Goal: Task Accomplishment & Management: Use online tool/utility

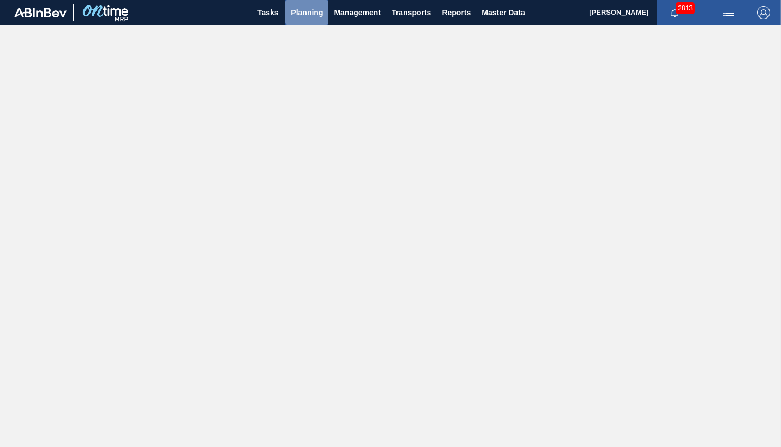
click at [311, 12] on span "Planning" at bounding box center [307, 12] width 32 height 13
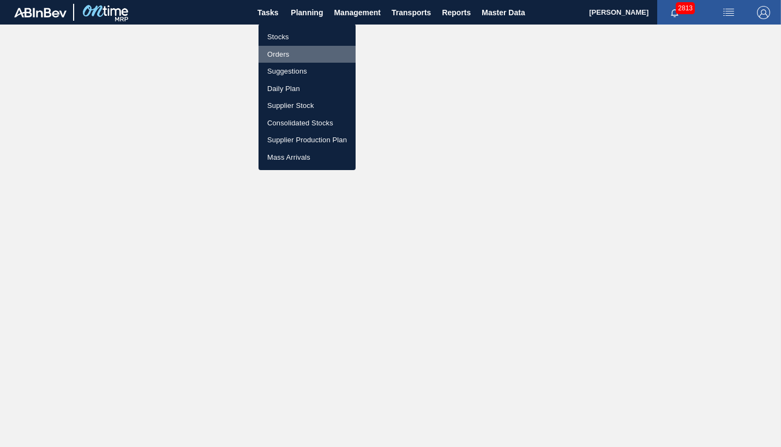
click at [281, 53] on li "Orders" at bounding box center [306, 54] width 97 height 17
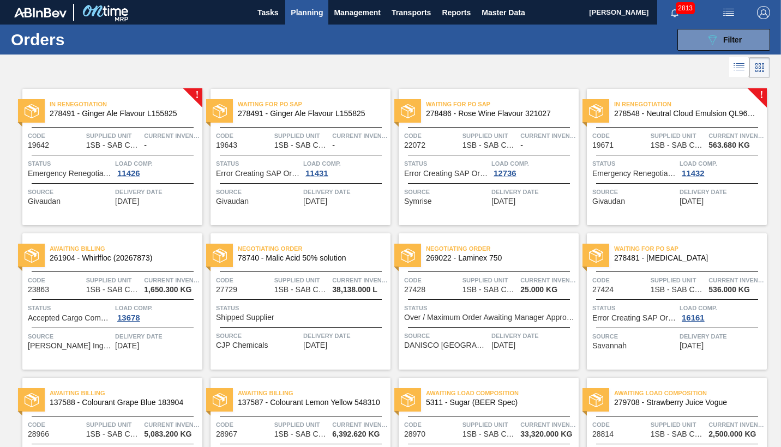
click at [313, 15] on span "Planning" at bounding box center [307, 12] width 32 height 13
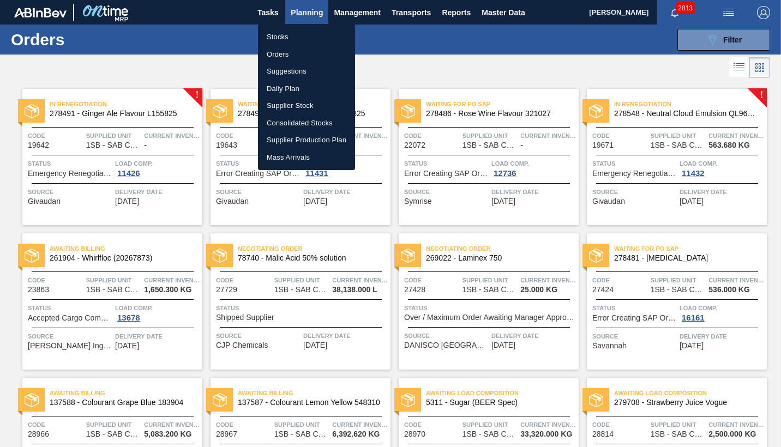
click at [277, 39] on li "Stocks" at bounding box center [306, 36] width 97 height 17
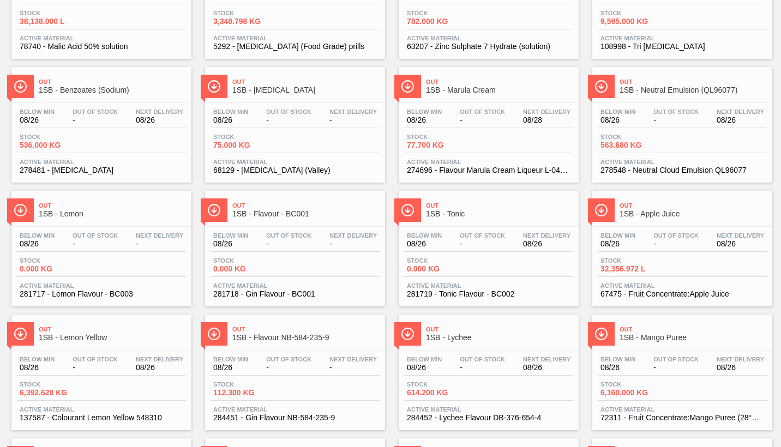
scroll to position [164, 0]
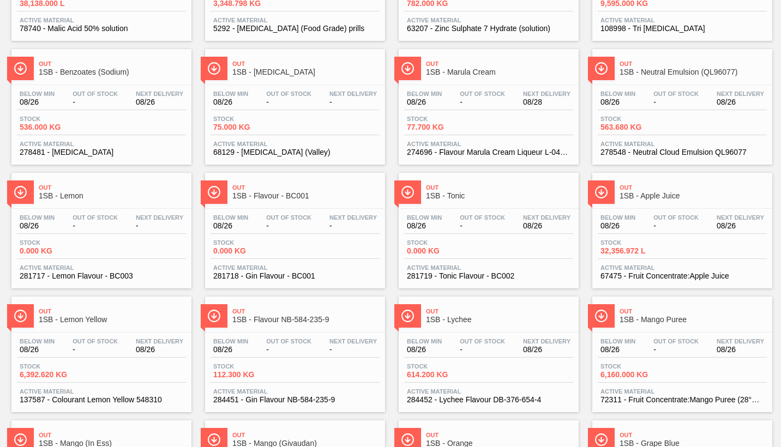
click at [647, 235] on div "Below Min 08/26 Out Of Stock - Next Delivery 08/26 Stock 32,356.972 L Active Ma…" at bounding box center [682, 246] width 180 height 74
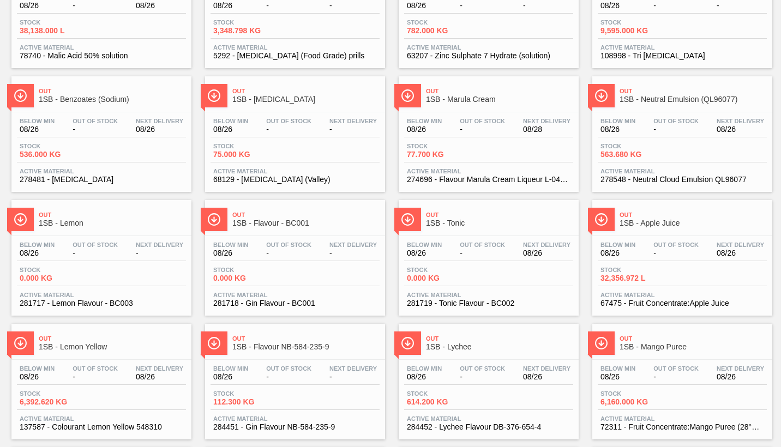
scroll to position [124, 0]
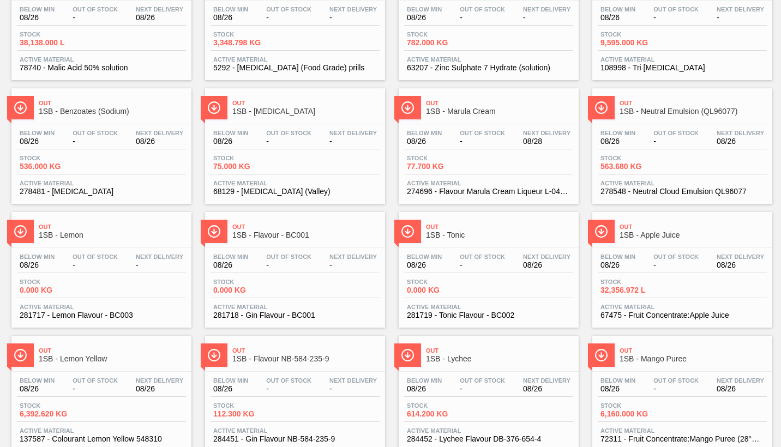
click at [675, 280] on span "Stock" at bounding box center [638, 282] width 76 height 7
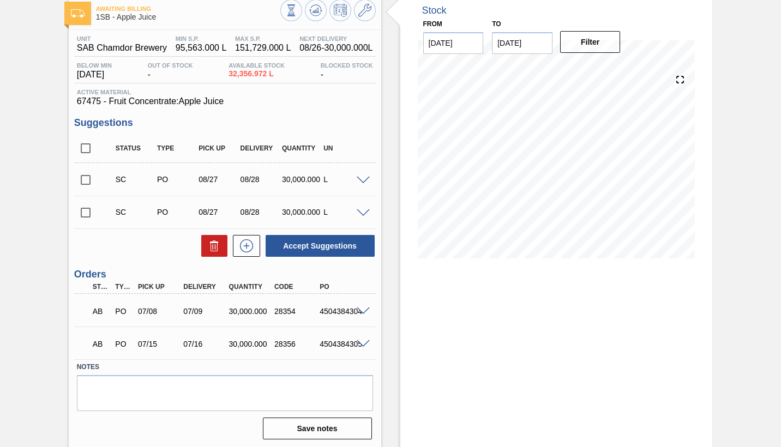
scroll to position [62, 0]
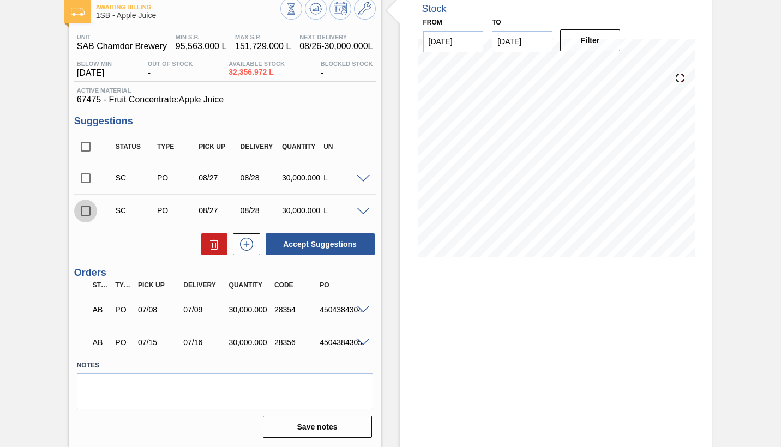
click at [86, 209] on input "checkbox" at bounding box center [85, 211] width 23 height 23
click at [313, 243] on button "Accept Suggestions" at bounding box center [320, 244] width 109 height 22
checkbox input "false"
